Goal: Task Accomplishment & Management: Use online tool/utility

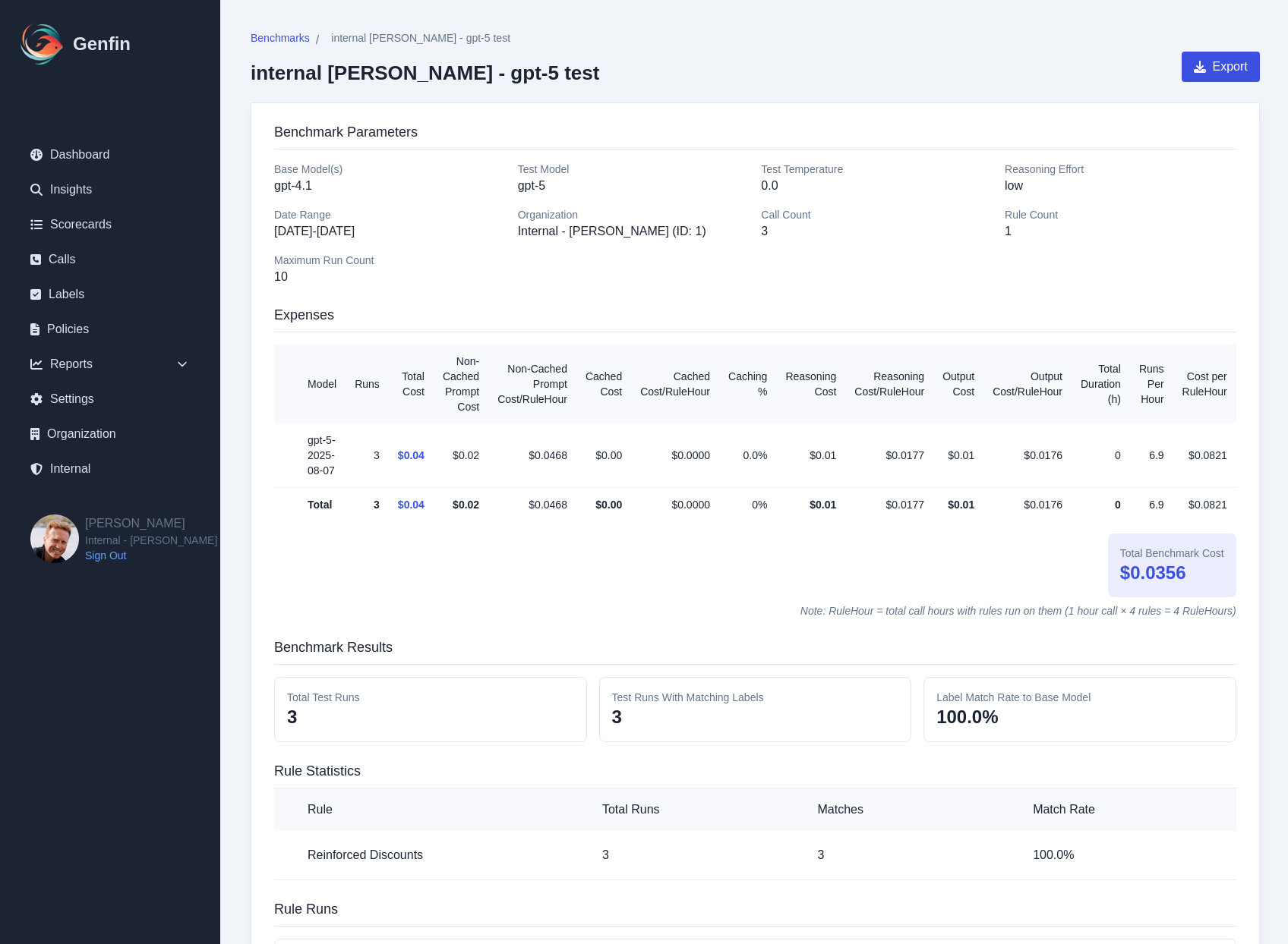
click at [584, 124] on h3 "Benchmark Parameters" at bounding box center [754, 135] width 962 height 28
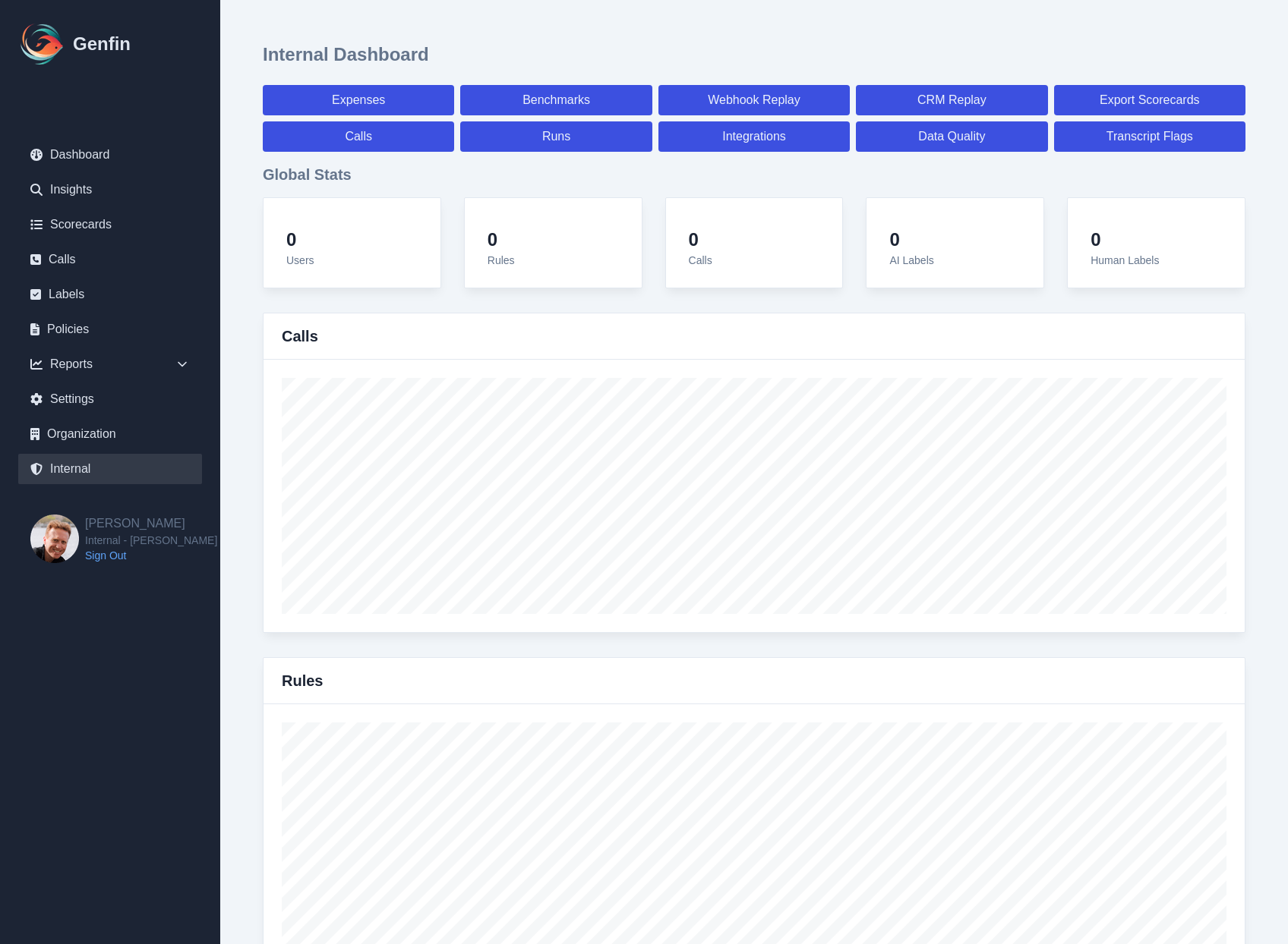
select select "paid"
select select "7"
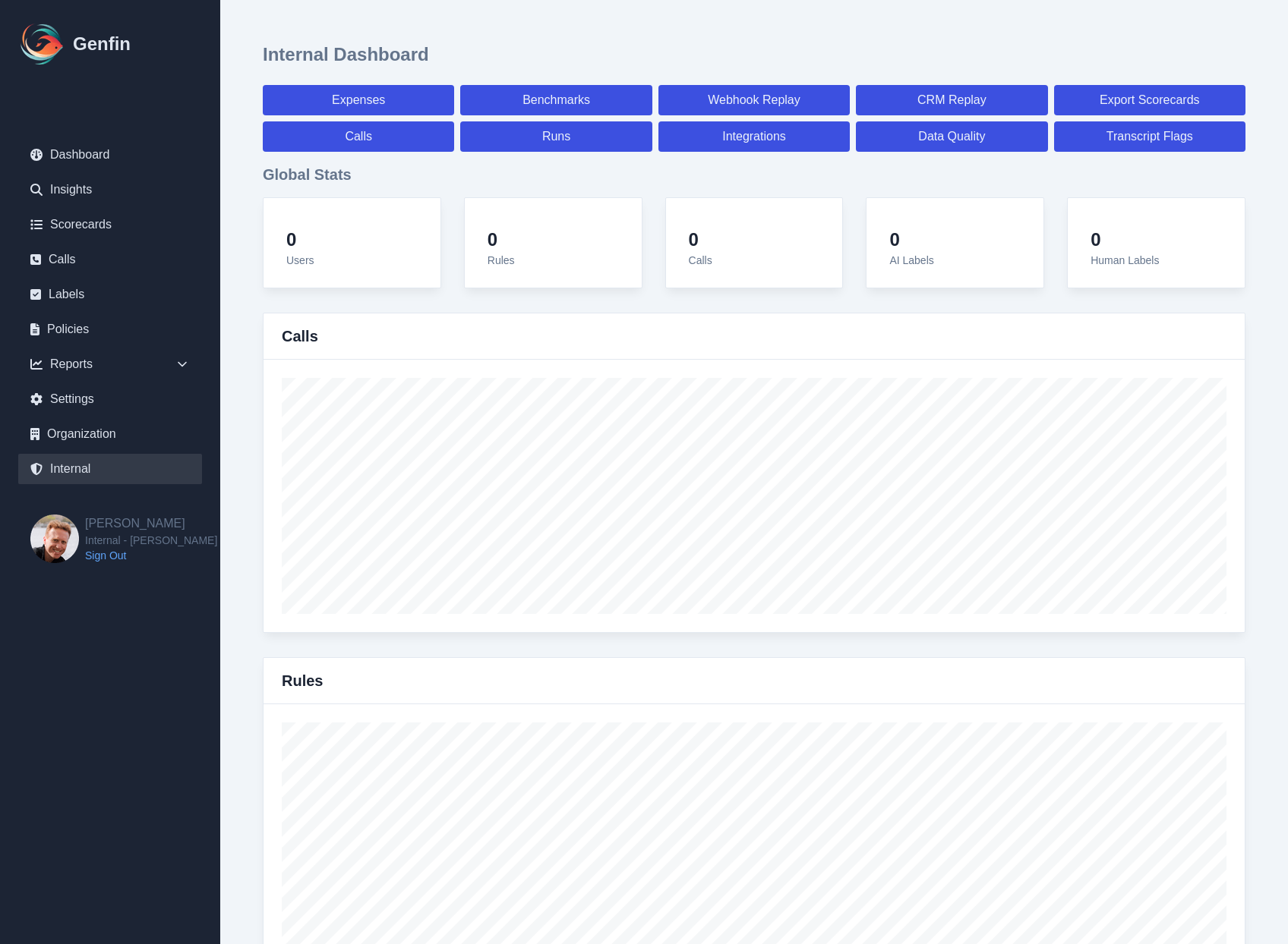
select select "paid"
select select "7"
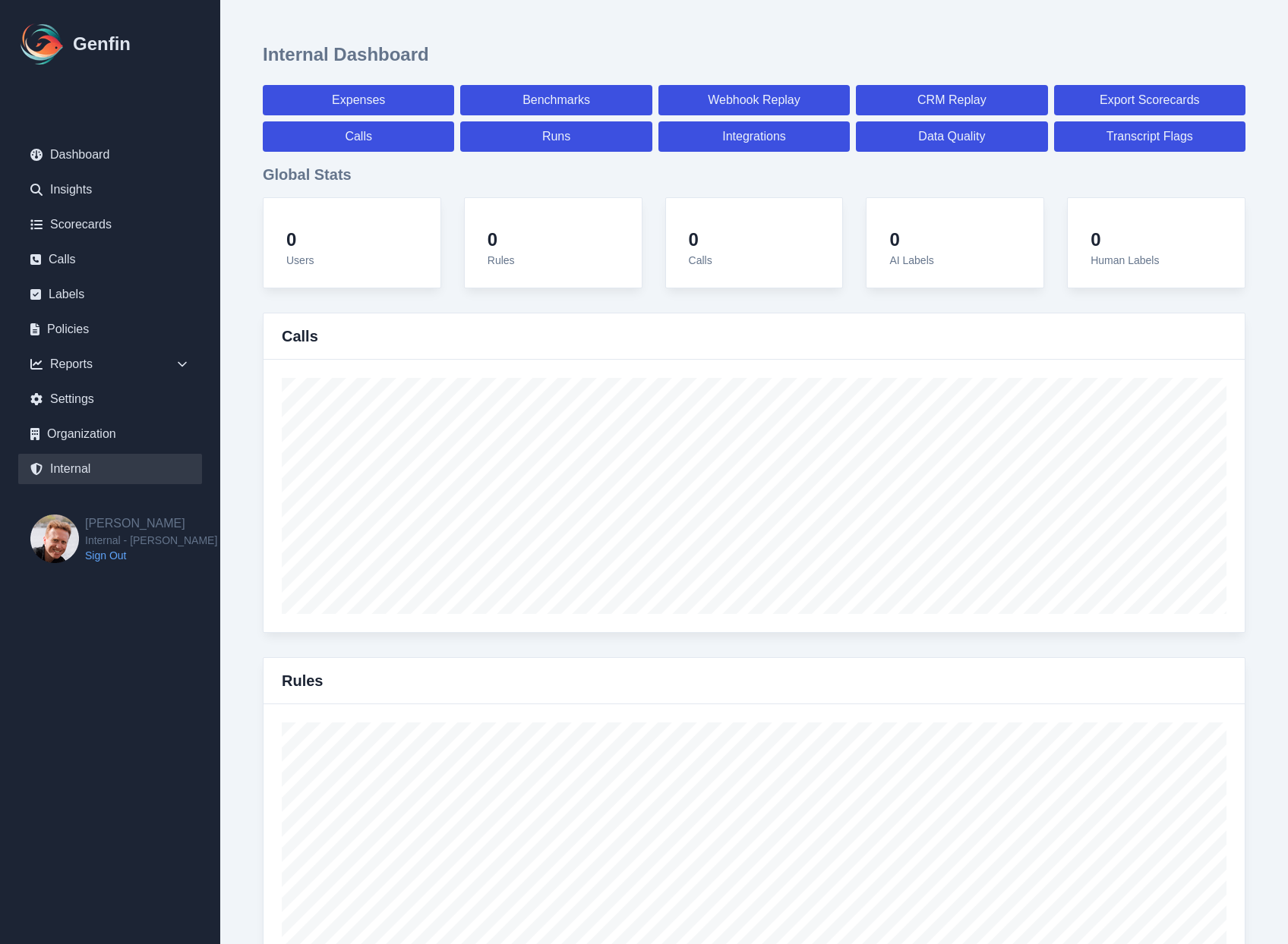
select select "7"
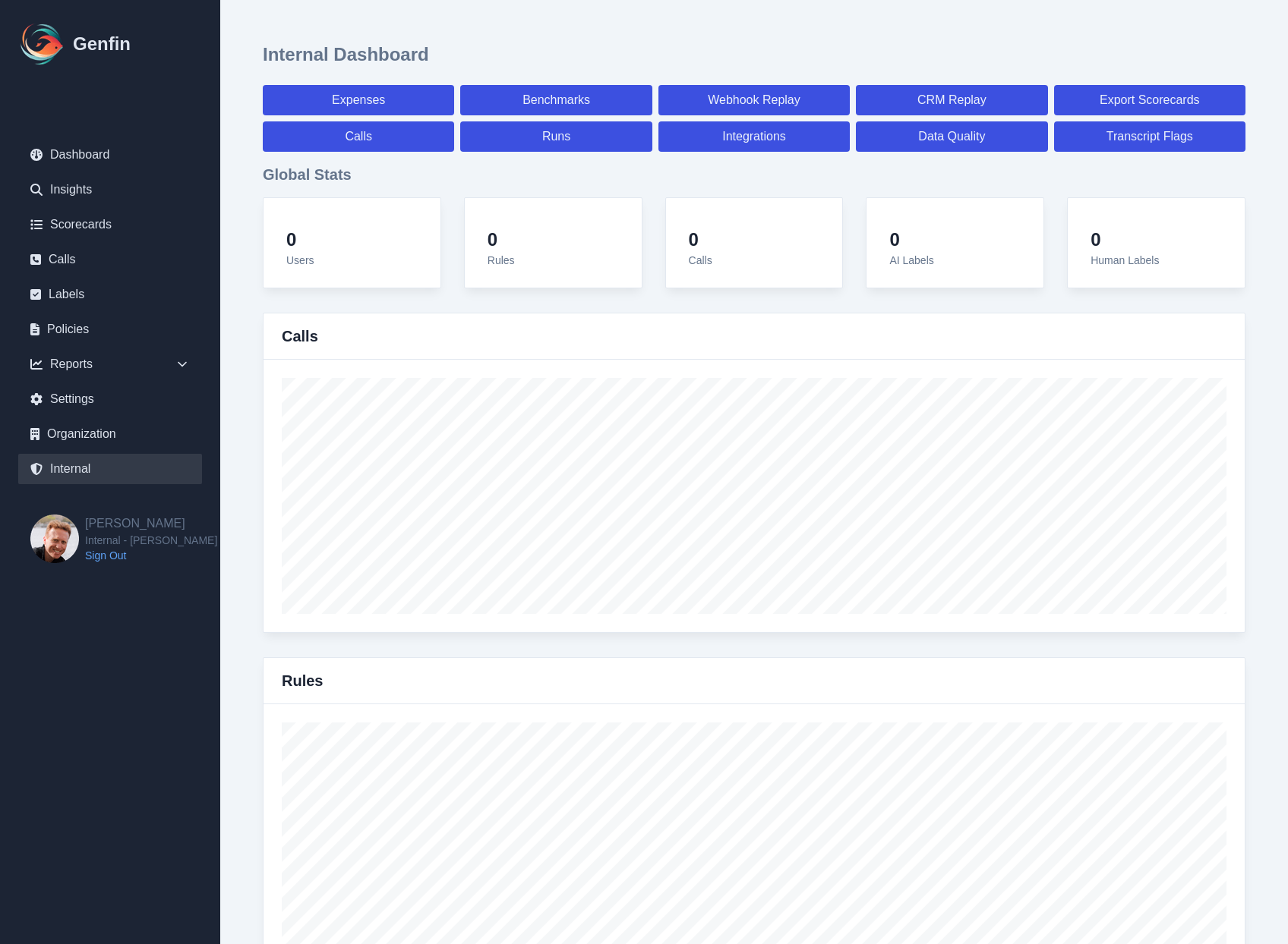
select select "7"
select select "paid"
select select "7"
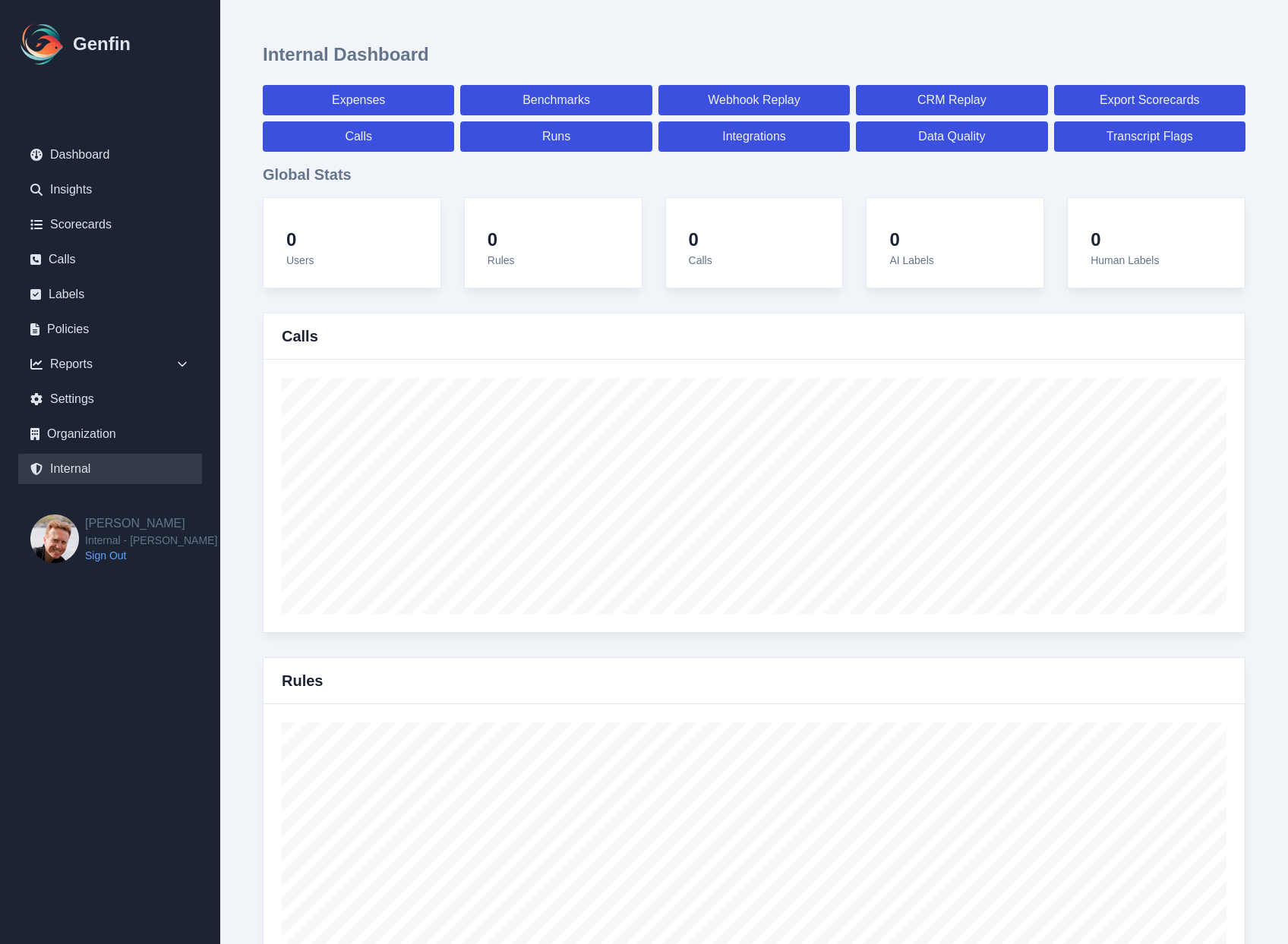
select select "7"
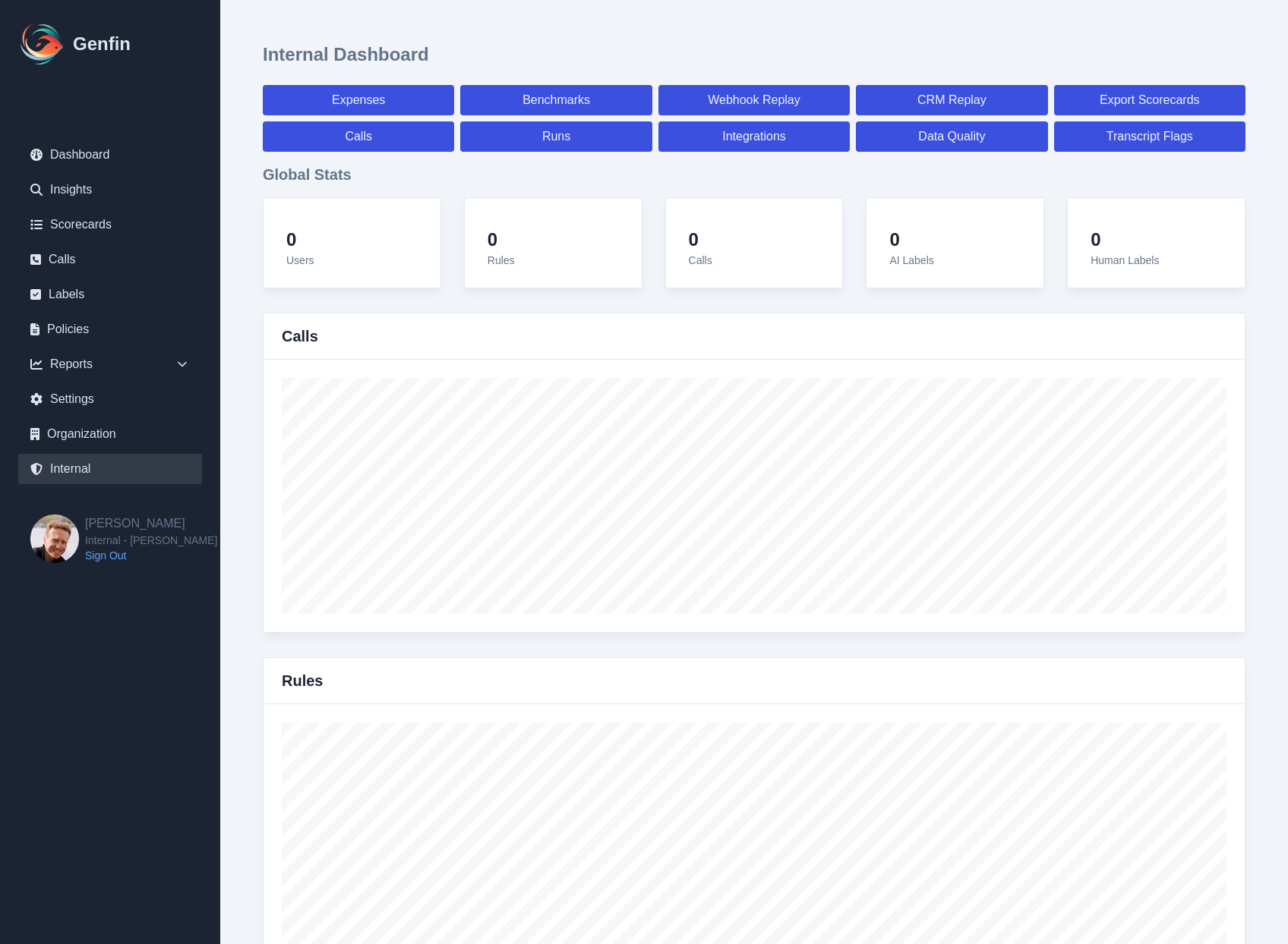
select select "7"
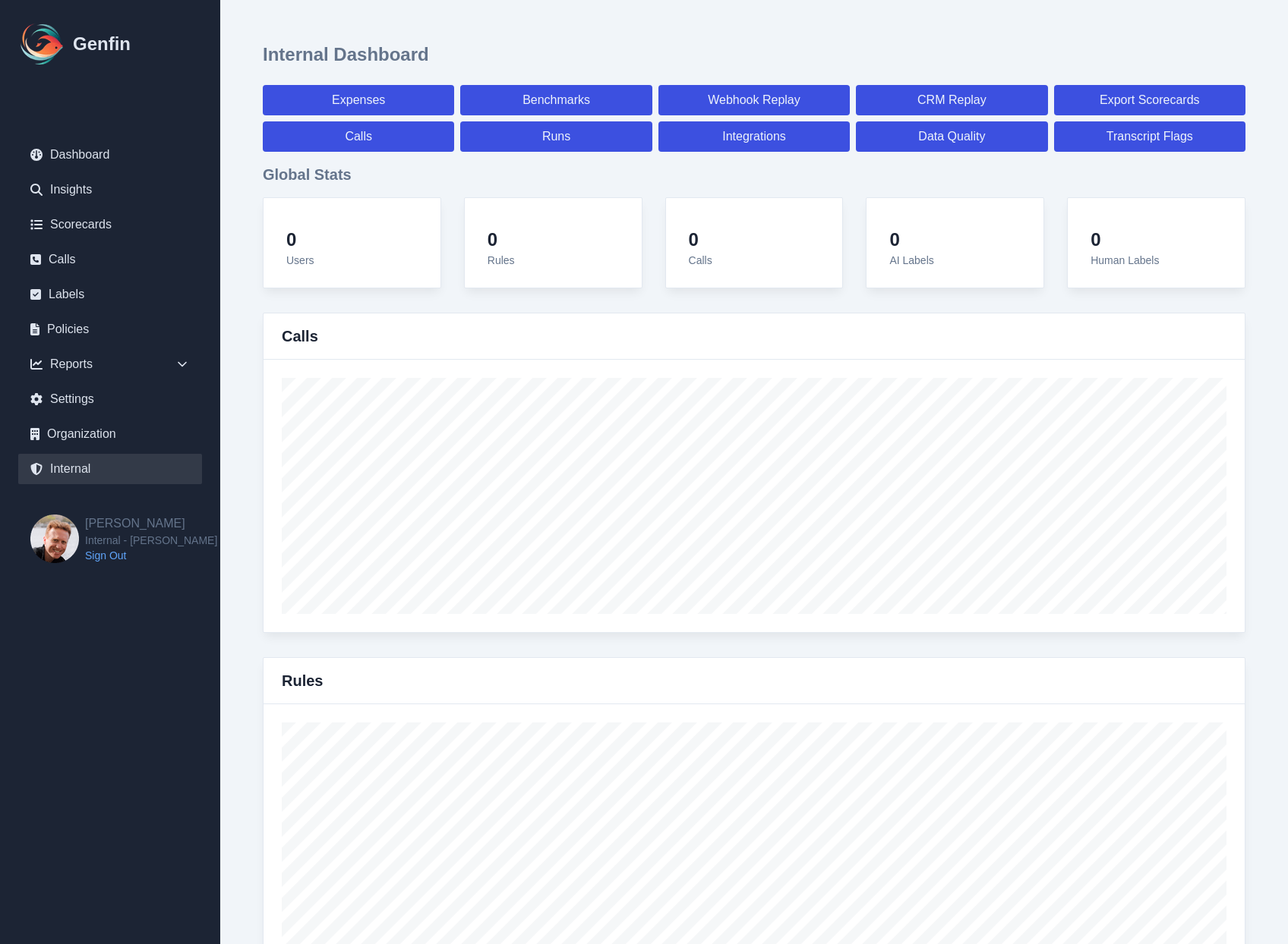
select select "7"
select select "paid"
select select "7"
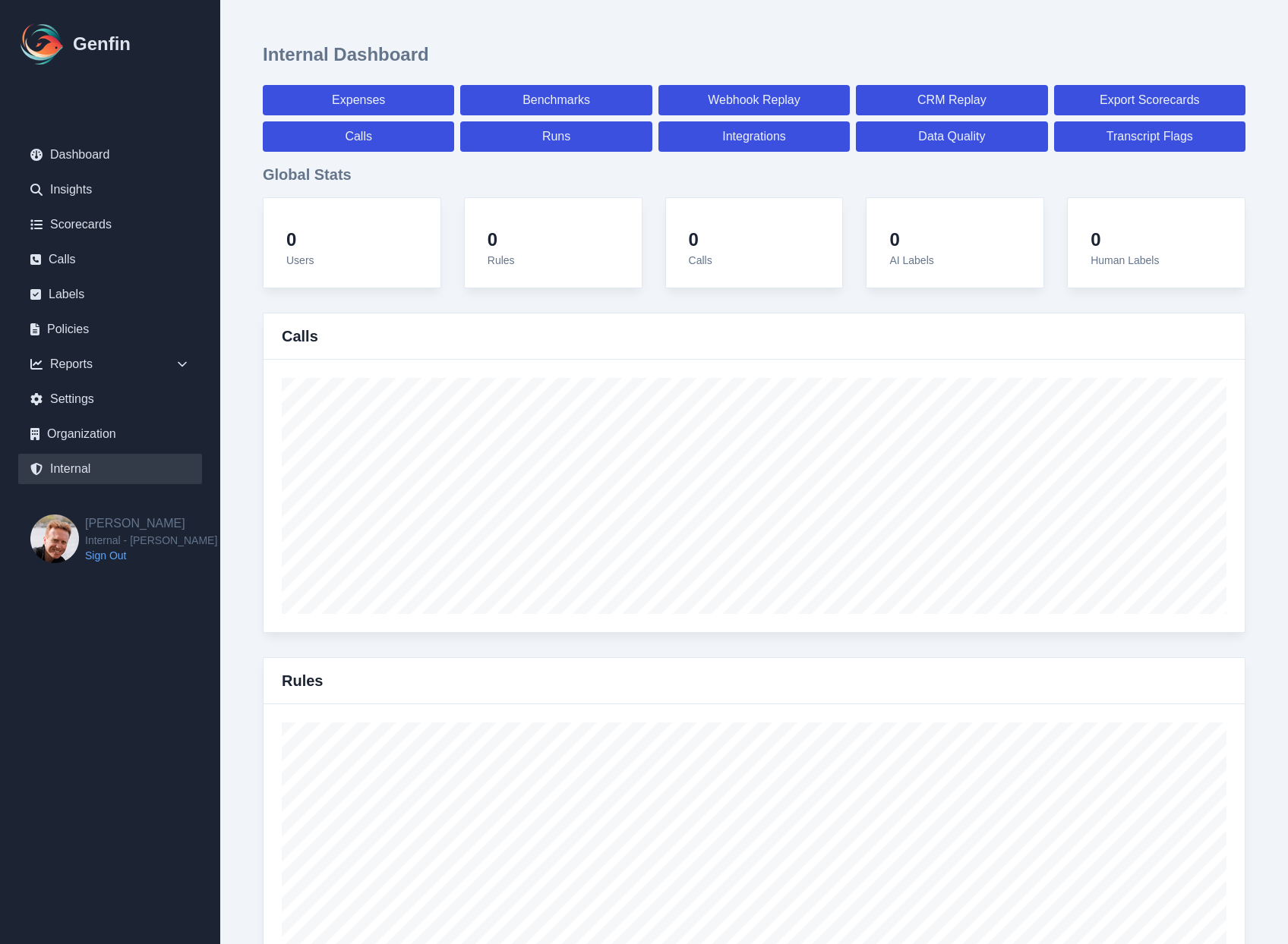
select select "paid"
select select "7"
select select "paid"
select select "7"
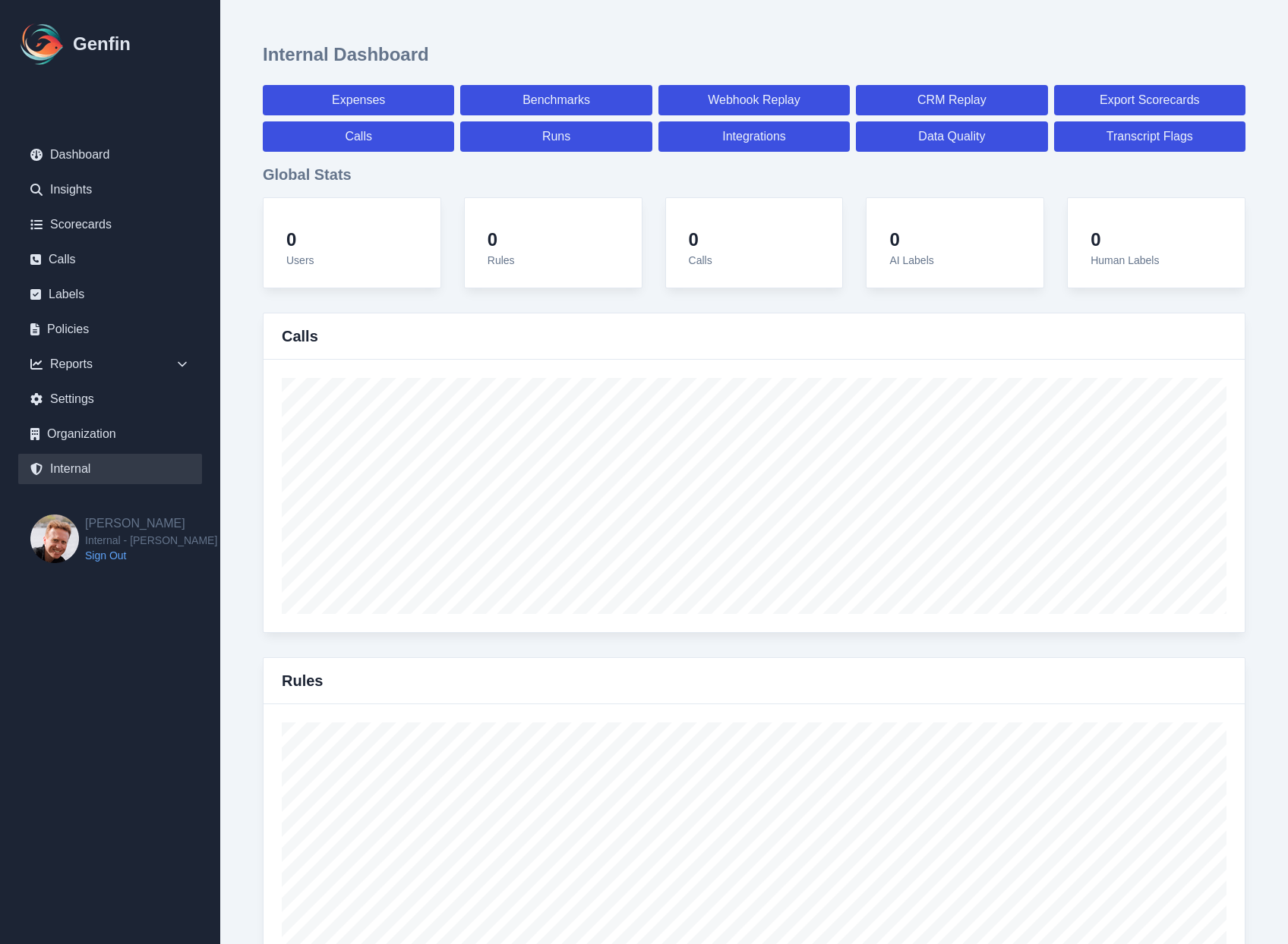
select select "7"
select select "paid"
select select "7"
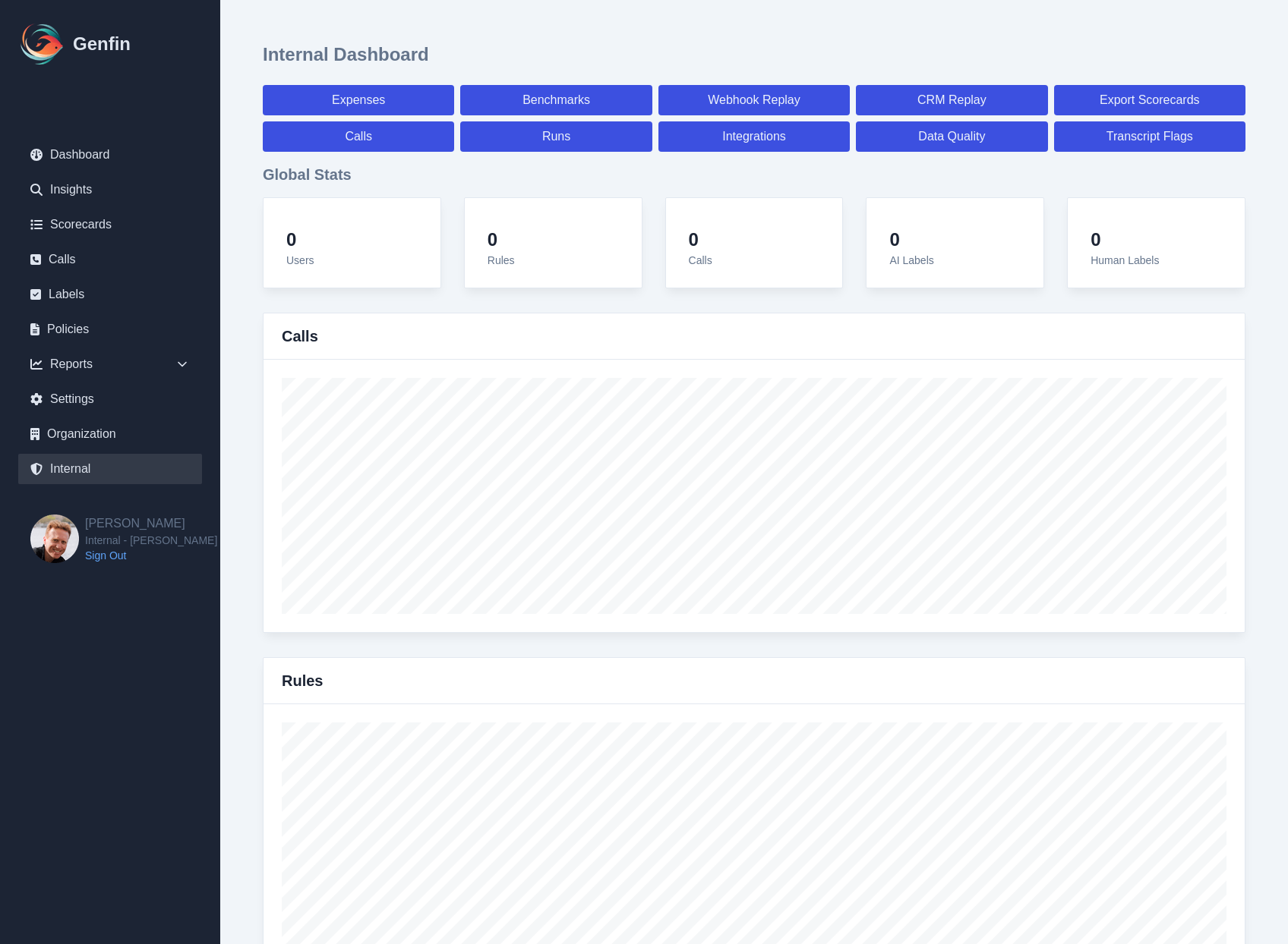
select select "paid"
select select "7"
select select "paid"
select select "7"
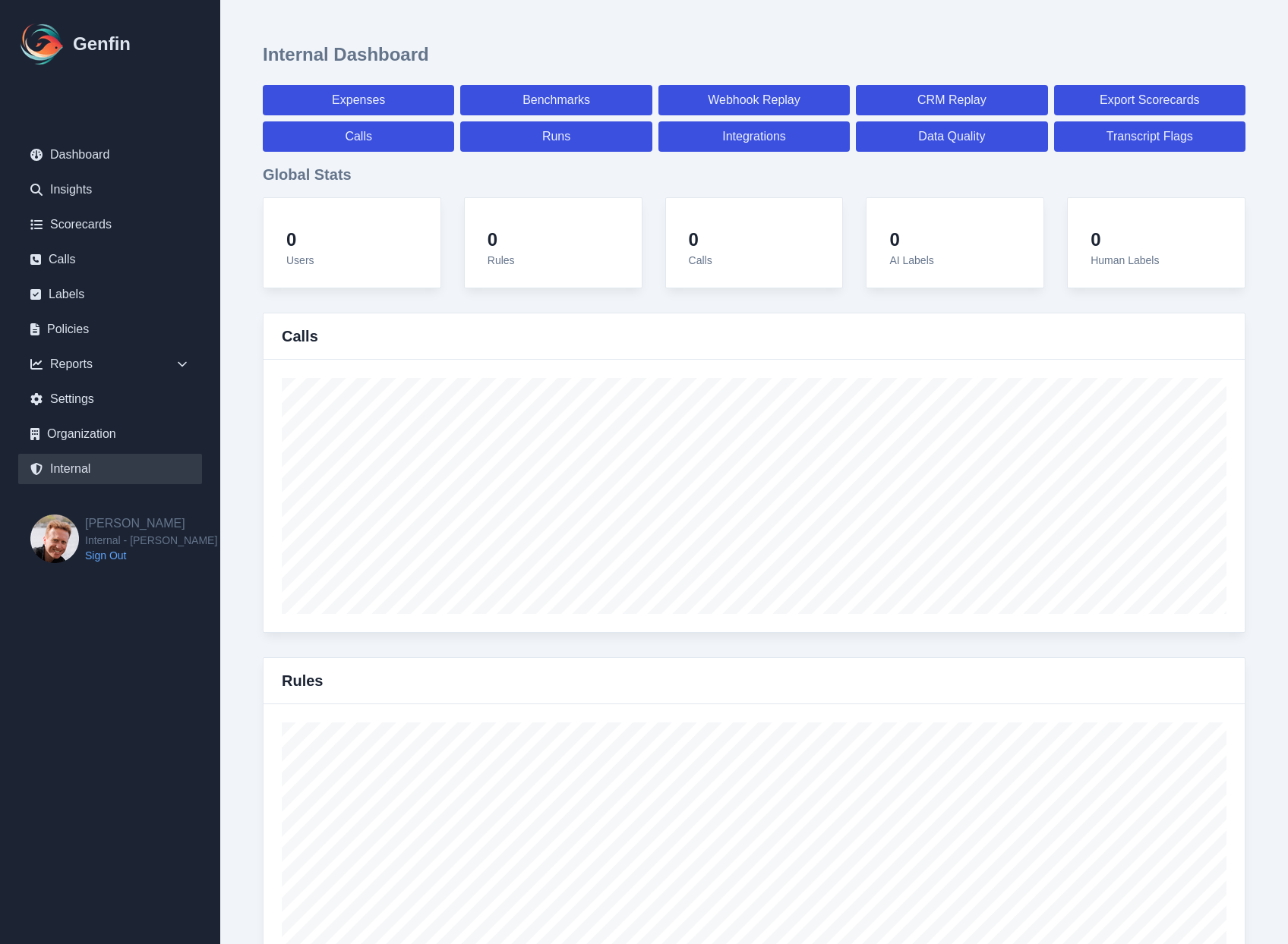
select select "7"
select select "paid"
select select "7"
select select "paid"
select select "7"
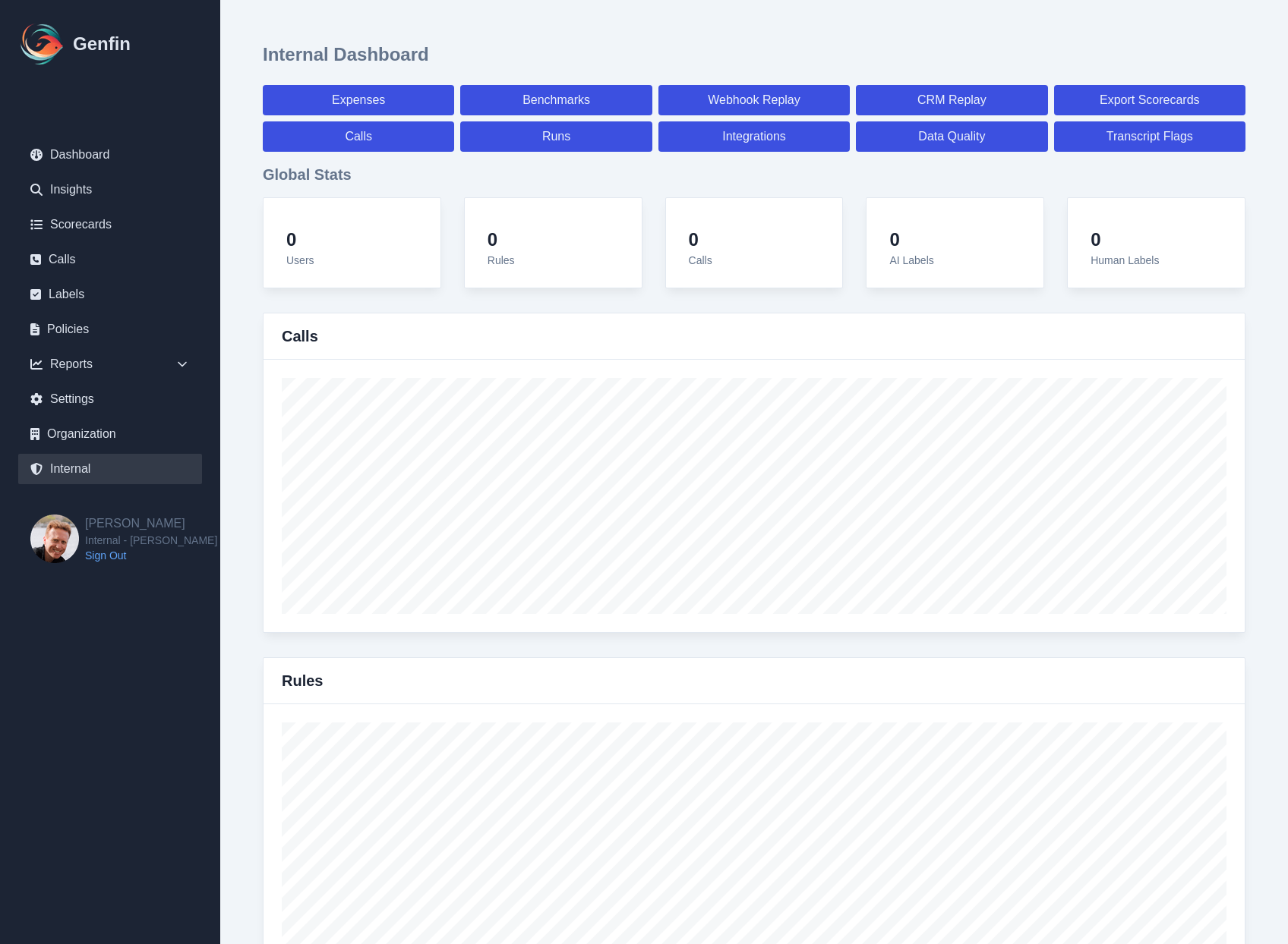
select select "7"
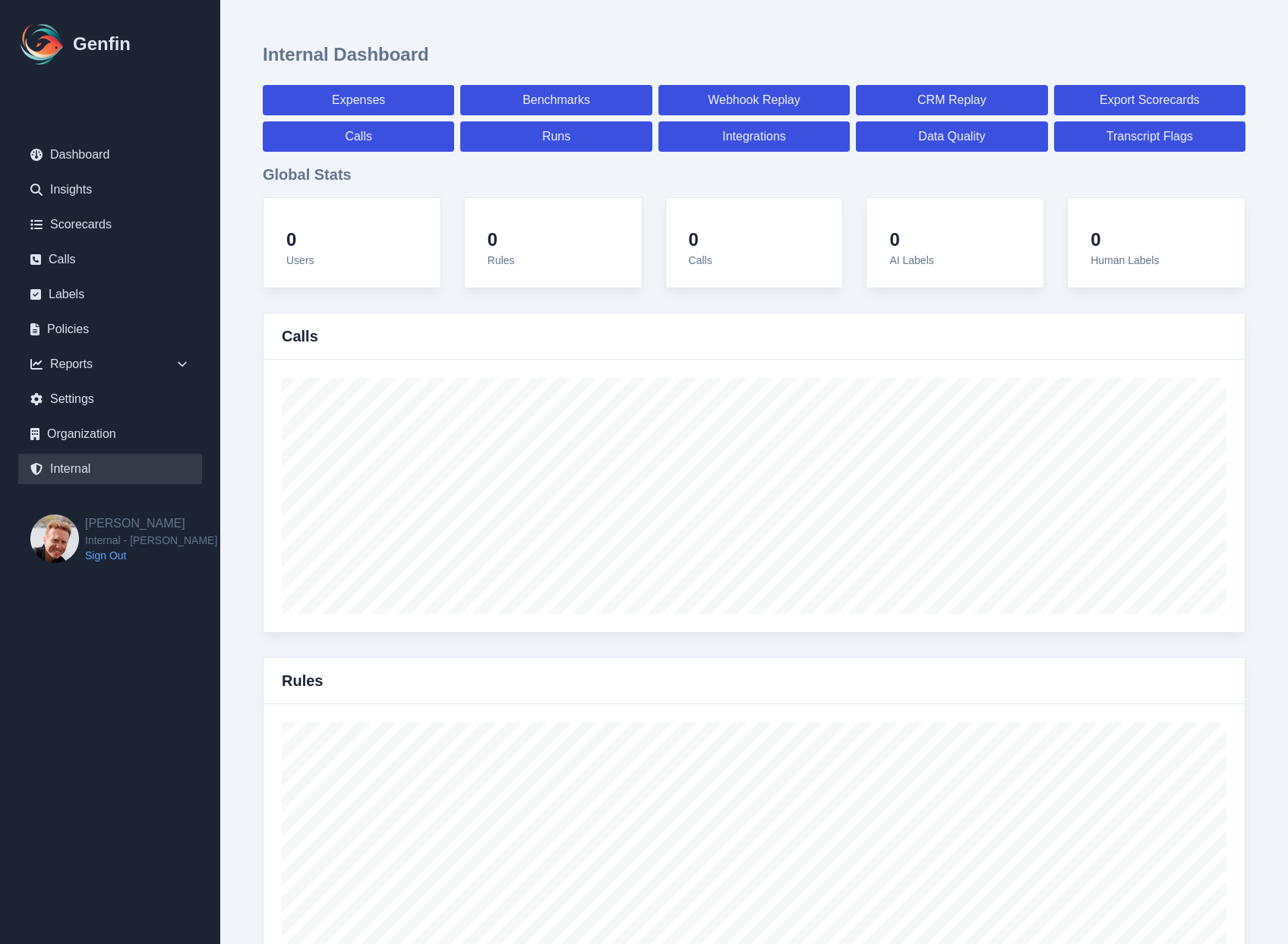
select select "paid"
select select "7"
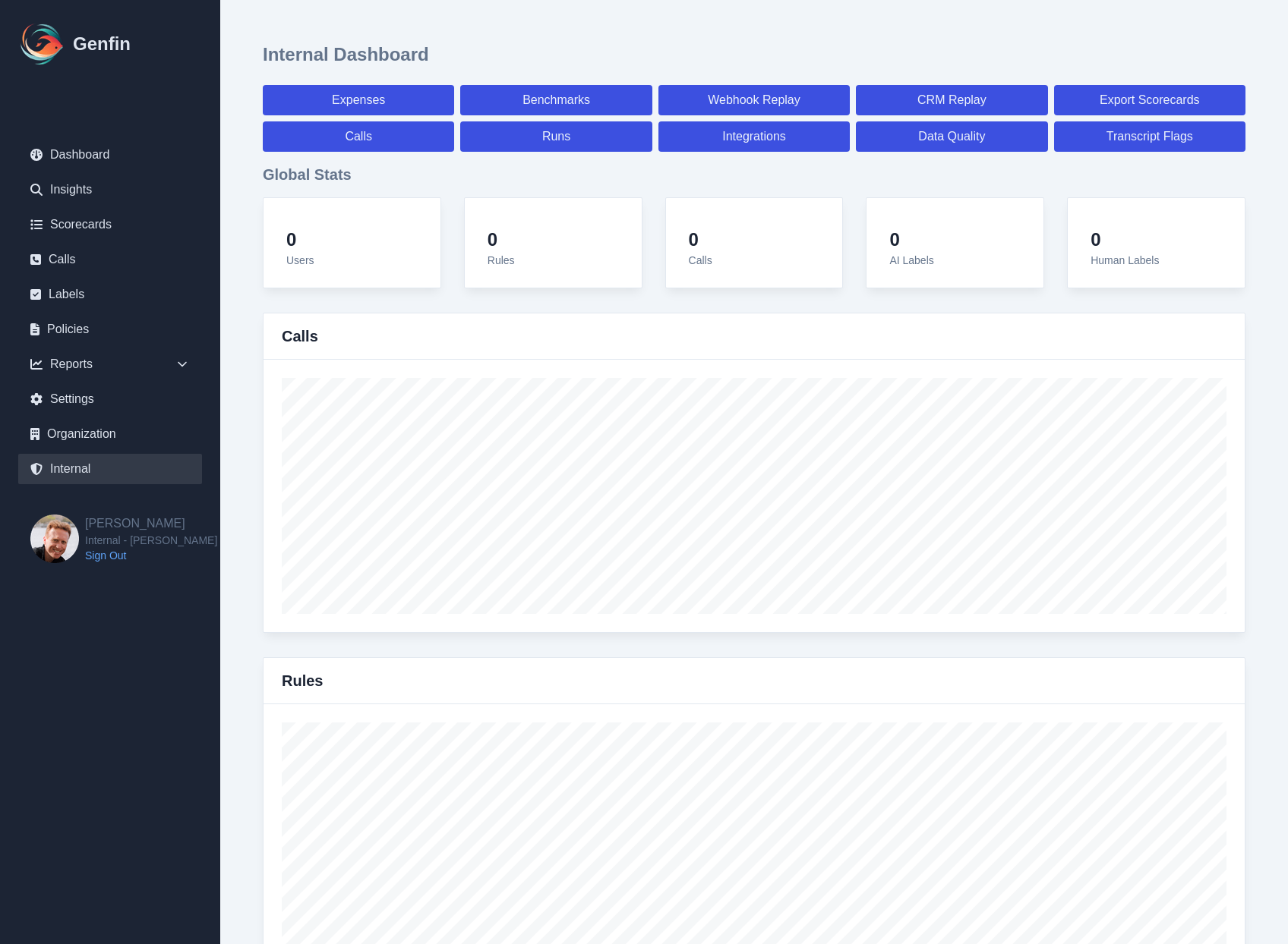
select select "paid"
select select "7"
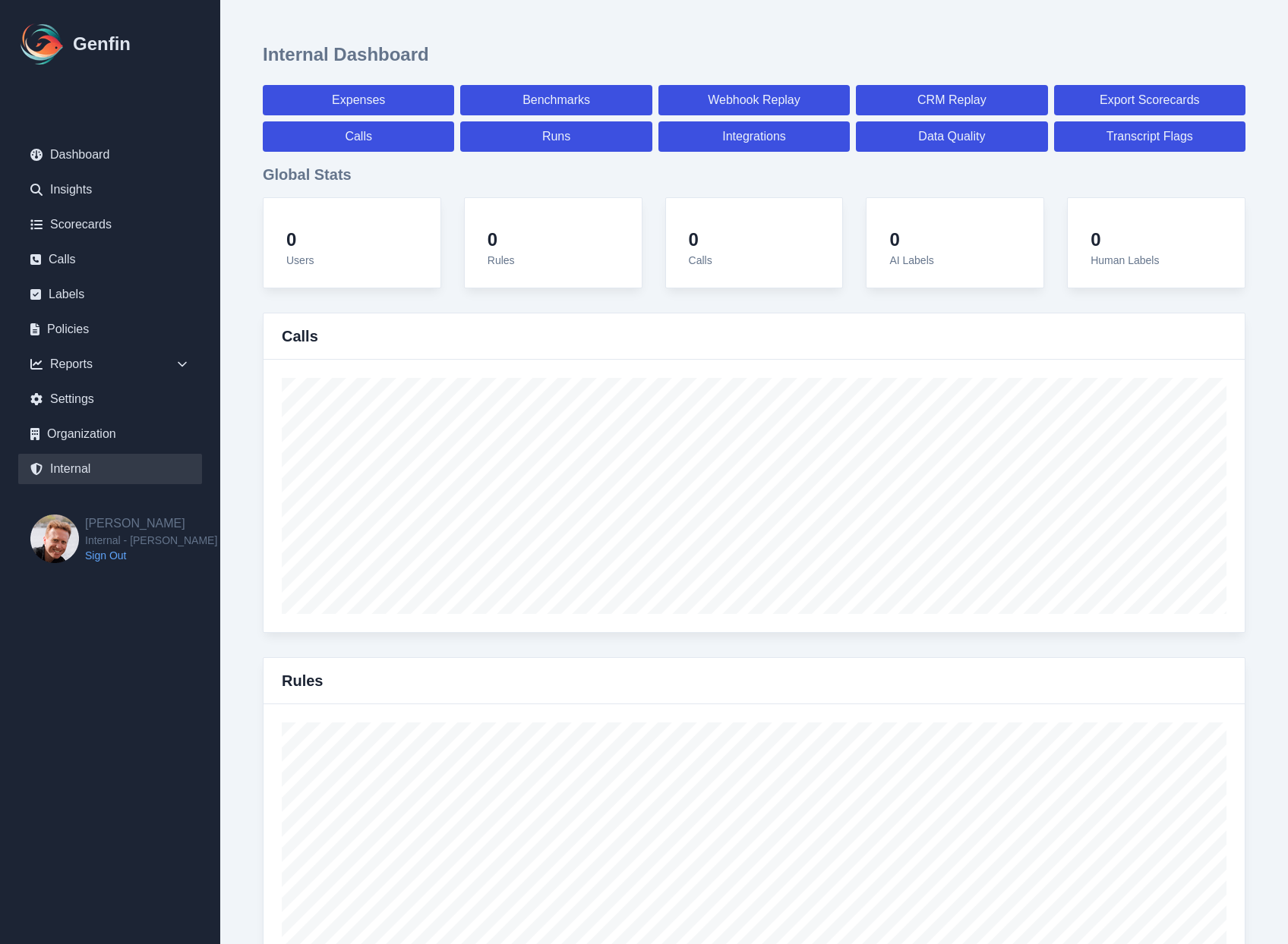
select select "7"
select select "paid"
select select "7"
